Goal: Register for event/course

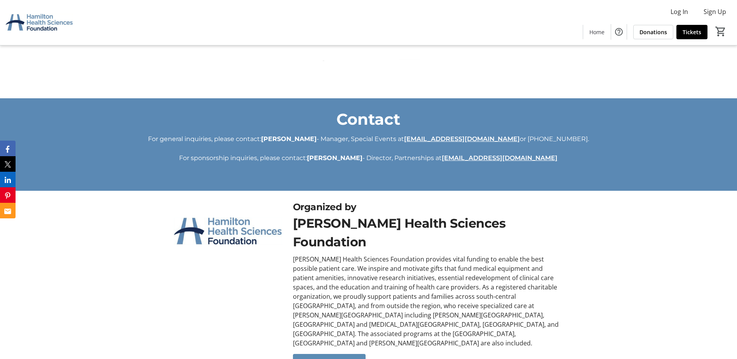
scroll to position [1912, 0]
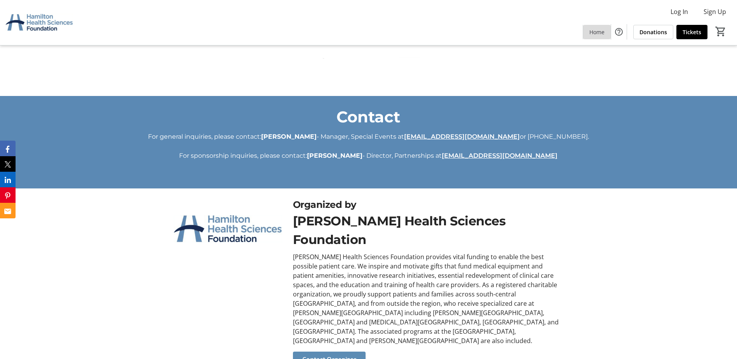
click at [603, 31] on span "Home" at bounding box center [596, 32] width 15 height 8
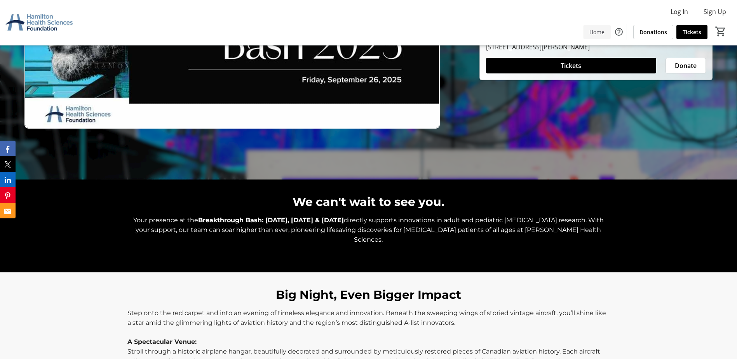
scroll to position [0, 0]
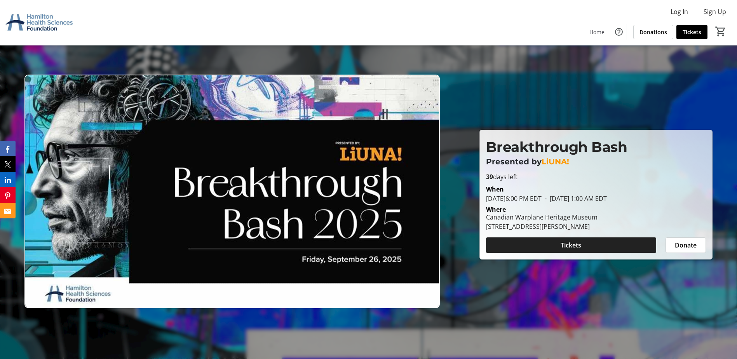
click at [592, 246] on span at bounding box center [571, 245] width 170 height 19
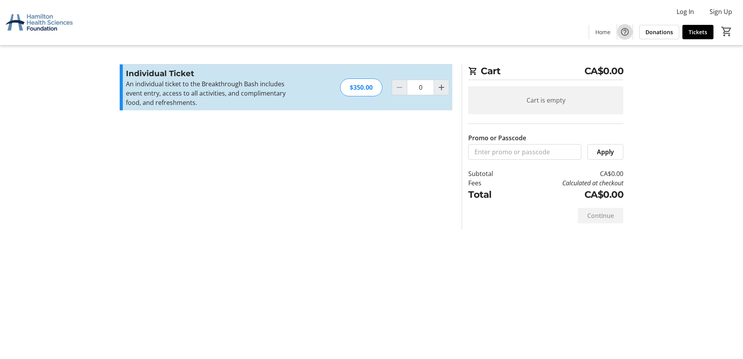
click at [628, 29] on mat-icon "Help" at bounding box center [624, 31] width 9 height 9
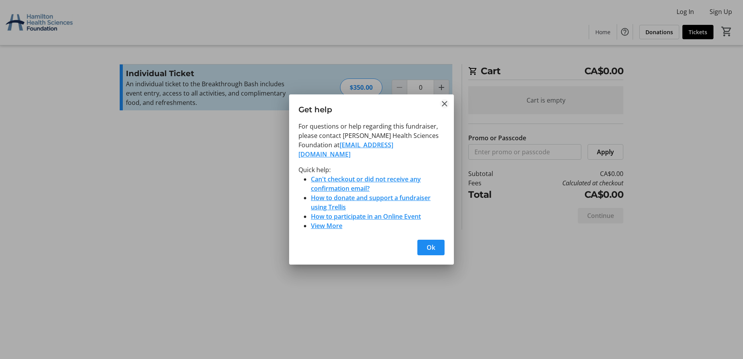
click at [441, 106] on mat-icon "Close" at bounding box center [444, 103] width 9 height 9
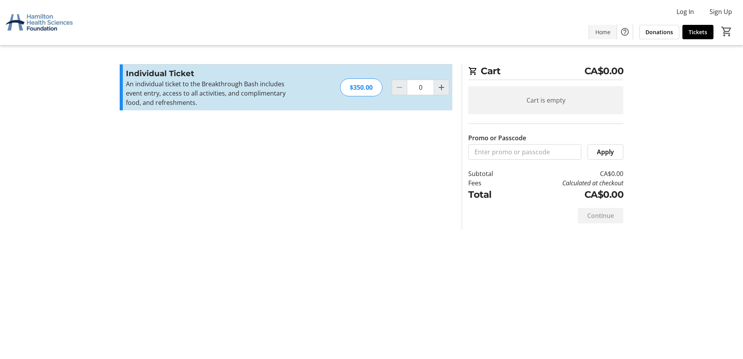
click at [610, 36] on span "Home" at bounding box center [602, 32] width 15 height 8
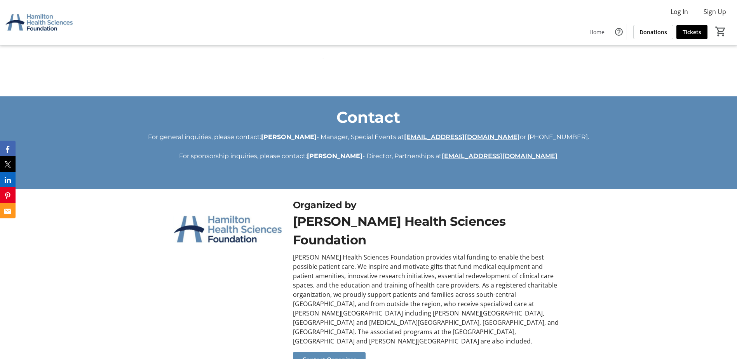
scroll to position [1912, 0]
